Goal: Information Seeking & Learning: Learn about a topic

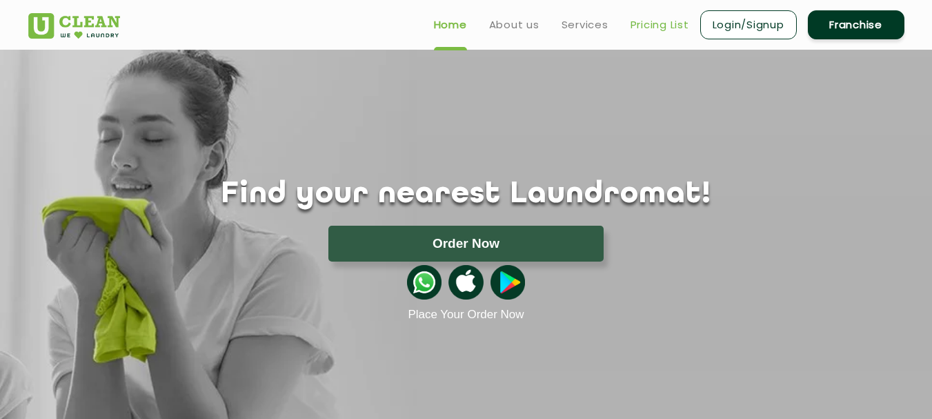
click at [643, 25] on link "Pricing List" at bounding box center [659, 25] width 59 height 17
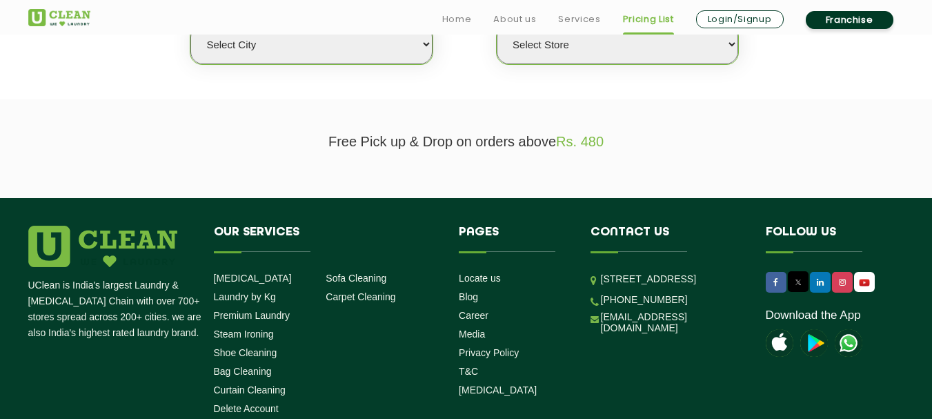
scroll to position [414, 0]
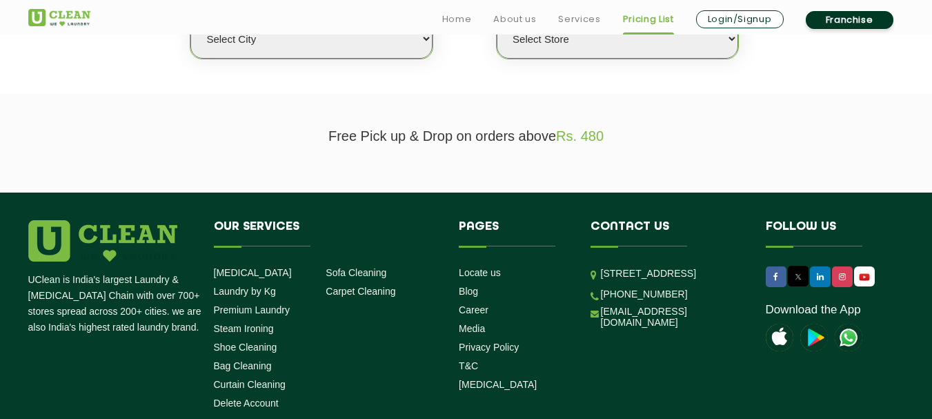
click at [267, 46] on select "Select city [GEOGRAPHIC_DATA] [GEOGRAPHIC_DATA] [GEOGRAPHIC_DATA] [GEOGRAPHIC_D…" at bounding box center [310, 38] width 241 height 39
select select "36"
click at [190, 19] on select "Select city [GEOGRAPHIC_DATA] [GEOGRAPHIC_DATA] [GEOGRAPHIC_DATA] [GEOGRAPHIC_D…" at bounding box center [310, 38] width 241 height 39
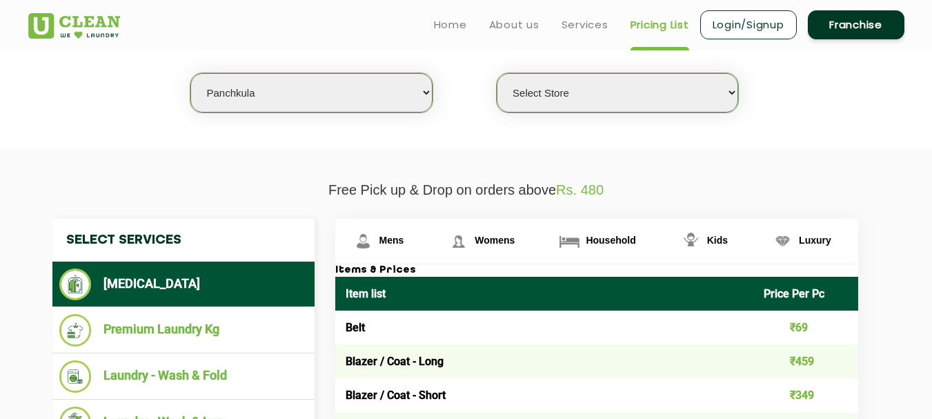
scroll to position [345, 0]
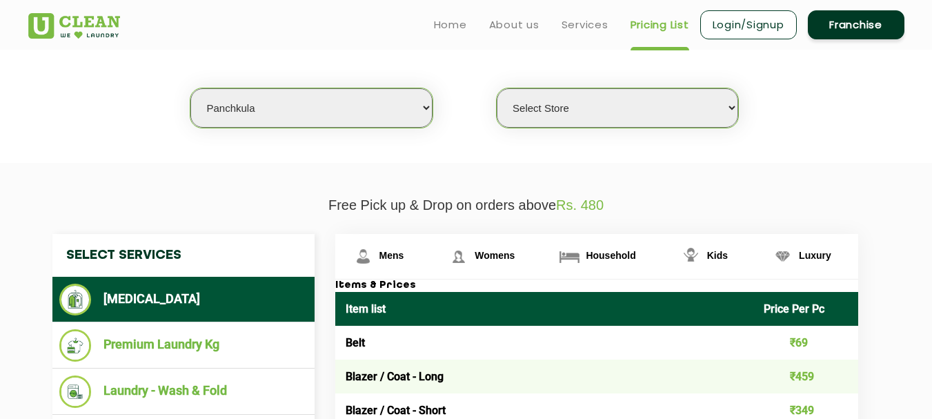
click at [561, 119] on select "Select Store UClean Peer Muchalla" at bounding box center [617, 107] width 241 height 39
select select "487"
click at [497, 88] on select "Select Store UClean Peer Muchalla" at bounding box center [617, 107] width 241 height 39
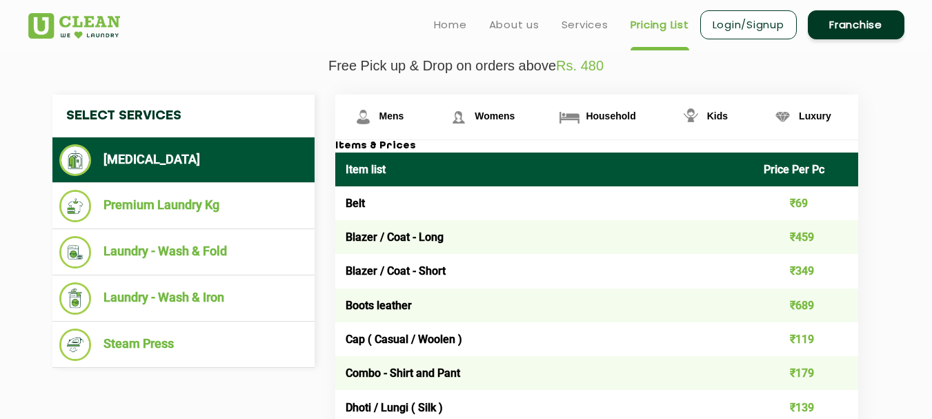
scroll to position [483, 0]
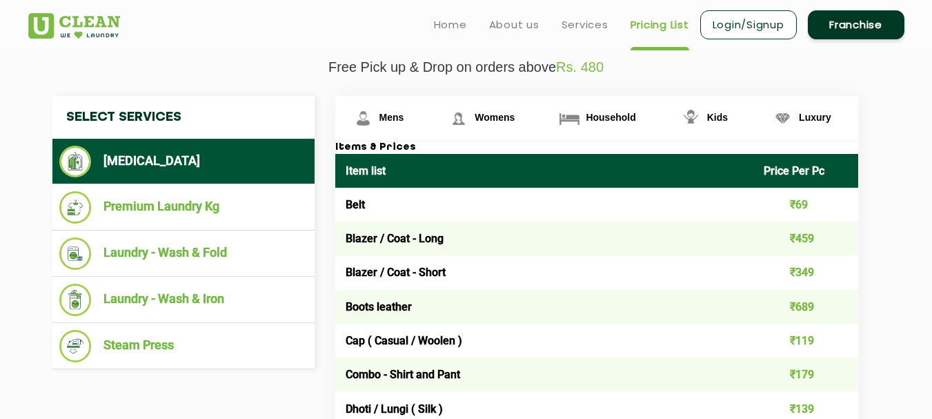
click at [386, 271] on td "Blazer / Coat - Short" at bounding box center [544, 272] width 419 height 34
click at [390, 121] on span "Mens" at bounding box center [391, 117] width 25 height 11
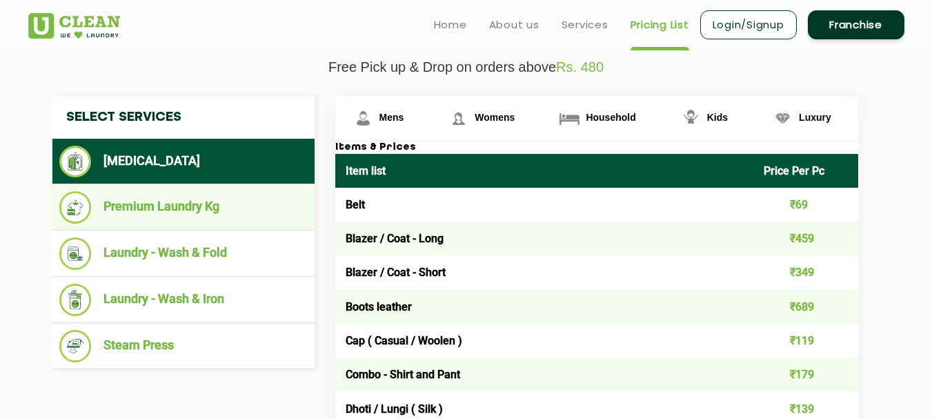
click at [212, 201] on li "Premium Laundry Kg" at bounding box center [183, 207] width 248 height 32
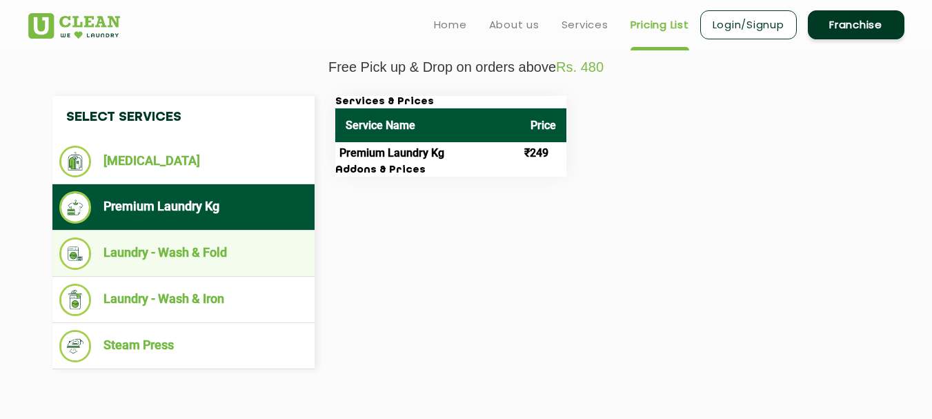
click at [219, 246] on li "Laundry - Wash & Fold" at bounding box center [183, 253] width 248 height 32
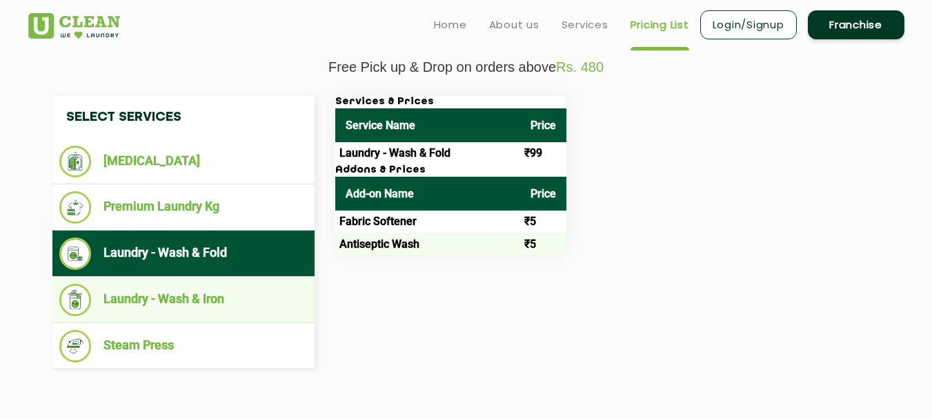
click at [214, 308] on li "Laundry - Wash & Iron" at bounding box center [183, 299] width 248 height 32
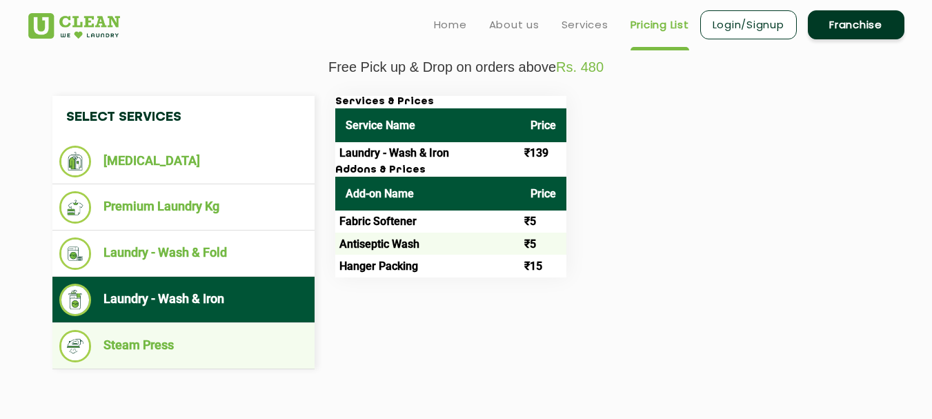
click at [237, 345] on li "Steam Press" at bounding box center [183, 346] width 248 height 32
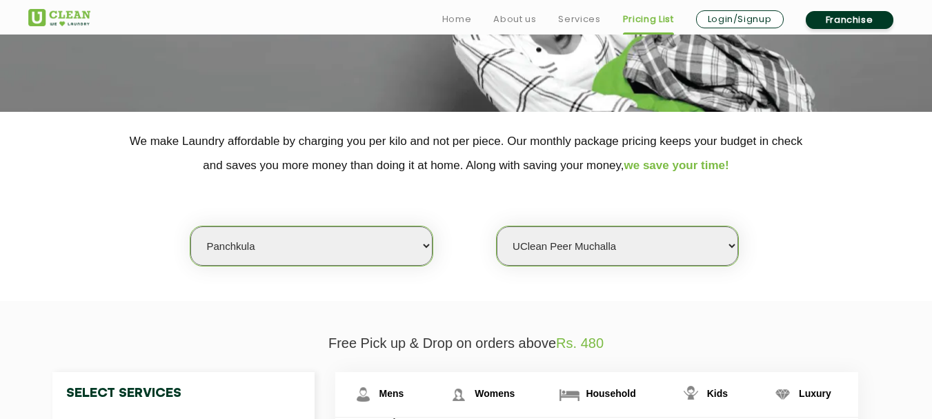
scroll to position [276, 0]
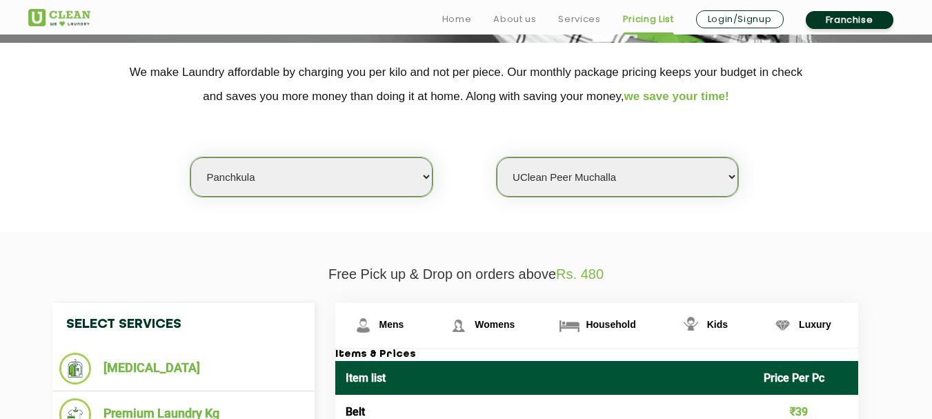
click at [376, 170] on select "Select city [GEOGRAPHIC_DATA] [GEOGRAPHIC_DATA] [GEOGRAPHIC_DATA] [GEOGRAPHIC_D…" at bounding box center [310, 176] width 241 height 39
select select "144"
click at [190, 157] on select "Select city [GEOGRAPHIC_DATA] [GEOGRAPHIC_DATA] [GEOGRAPHIC_DATA] [GEOGRAPHIC_D…" at bounding box center [310, 176] width 241 height 39
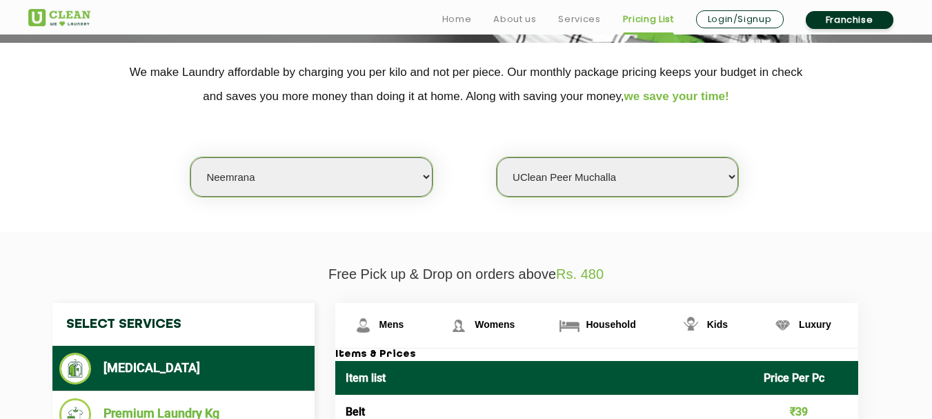
select select "0"
click at [578, 170] on select "Select Store" at bounding box center [617, 176] width 241 height 39
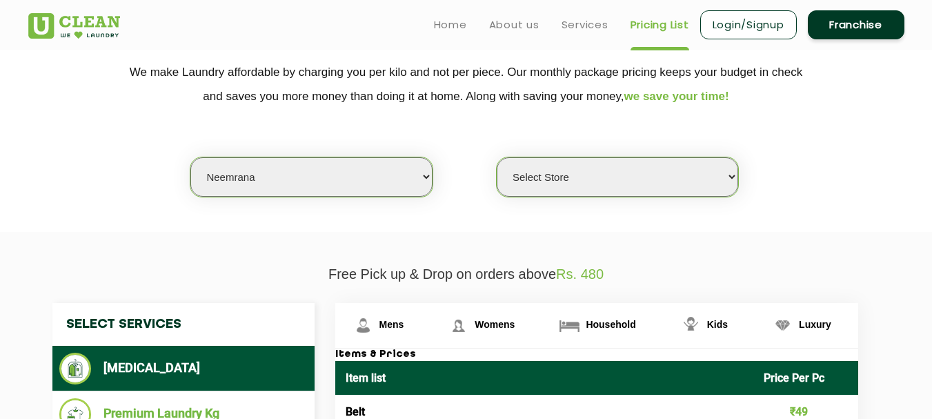
click at [590, 183] on select "Select Store" at bounding box center [617, 176] width 241 height 39
drag, startPoint x: 591, startPoint y: 185, endPoint x: 577, endPoint y: 185, distance: 14.5
click at [591, 185] on select "Select Store" at bounding box center [617, 176] width 241 height 39
click at [285, 172] on select "Select city [GEOGRAPHIC_DATA] [GEOGRAPHIC_DATA] [GEOGRAPHIC_DATA] [GEOGRAPHIC_D…" at bounding box center [310, 176] width 241 height 39
select select "128"
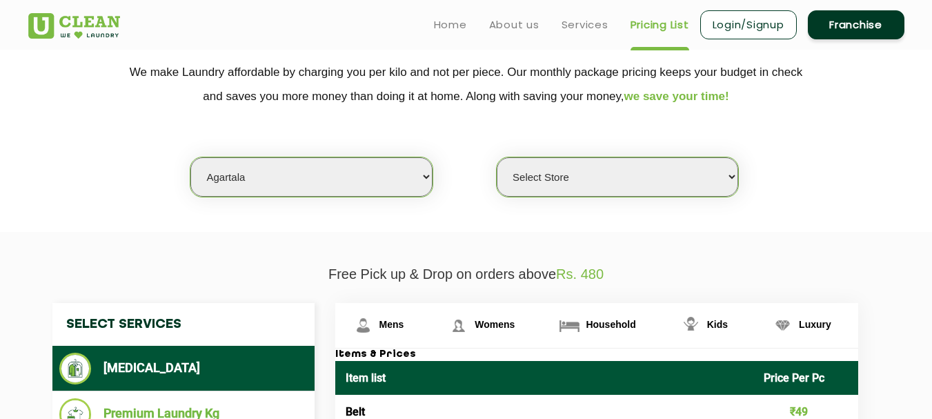
click at [190, 157] on select "Select city [GEOGRAPHIC_DATA] [GEOGRAPHIC_DATA] [GEOGRAPHIC_DATA] [GEOGRAPHIC_D…" at bounding box center [310, 176] width 241 height 39
click at [557, 174] on select "Select Store UClean Agartala" at bounding box center [617, 176] width 241 height 39
select select "363"
click at [497, 157] on select "Select Store UClean Agartala" at bounding box center [617, 176] width 241 height 39
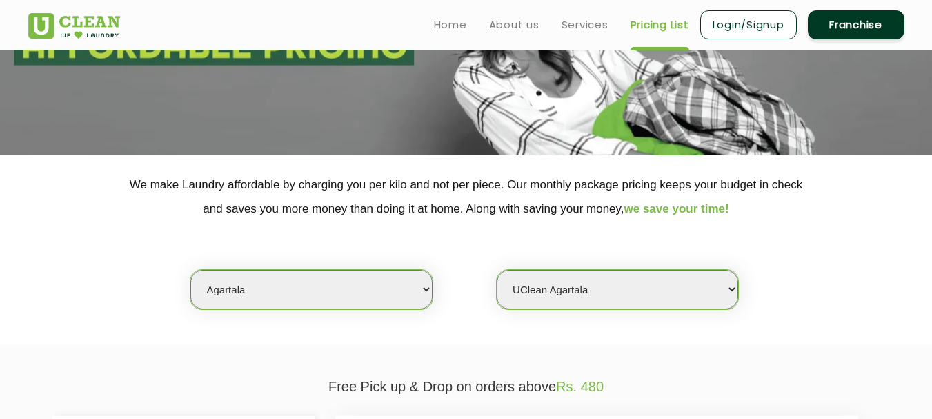
scroll to position [0, 0]
